Goal: Information Seeking & Learning: Learn about a topic

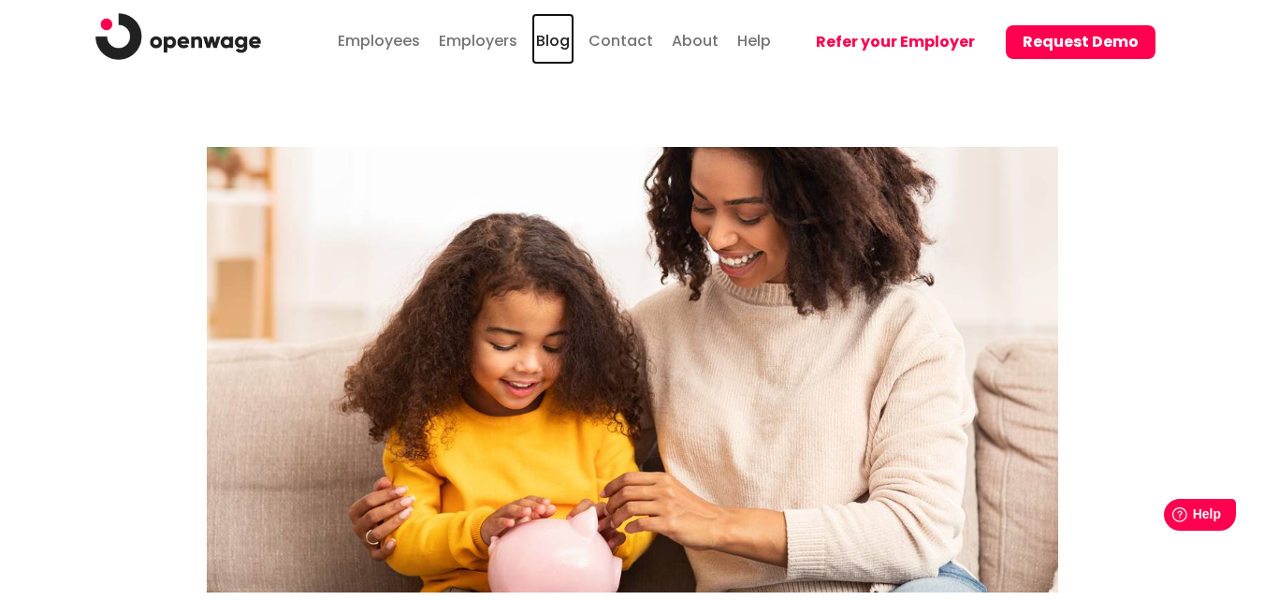
click at [564, 40] on link "Blog" at bounding box center [552, 38] width 43 height 51
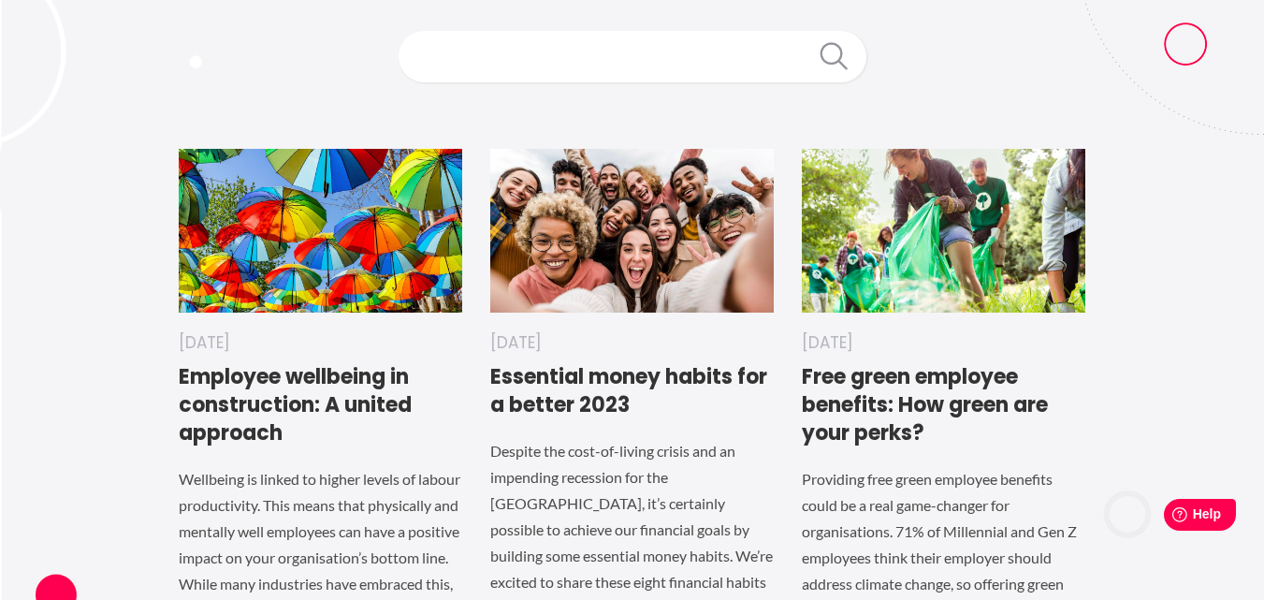
scroll to position [269, 0]
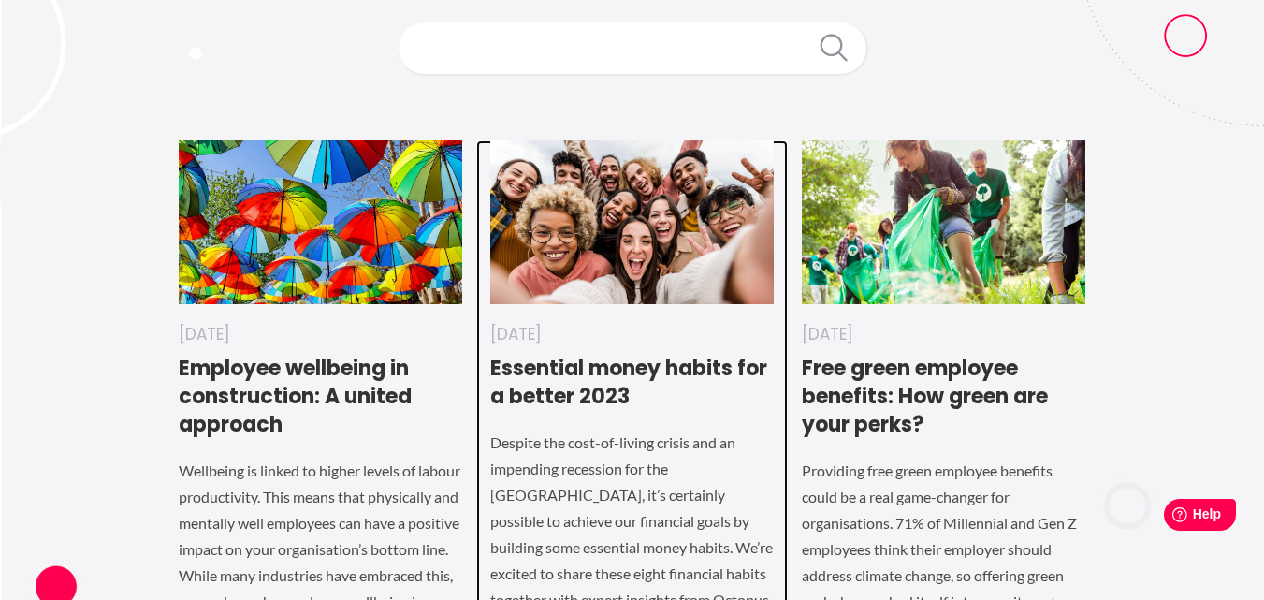
click at [689, 370] on h3 "Essential money habits for a better 2023" at bounding box center [631, 383] width 283 height 56
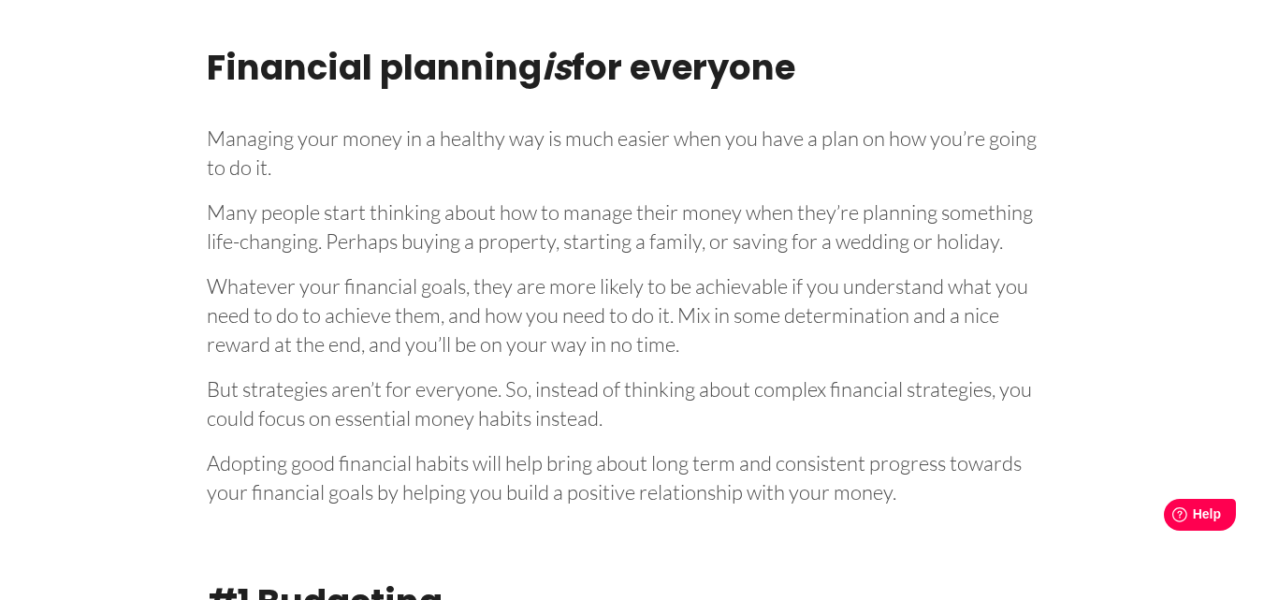
scroll to position [973, 0]
